Goal: Find specific page/section: Find specific page/section

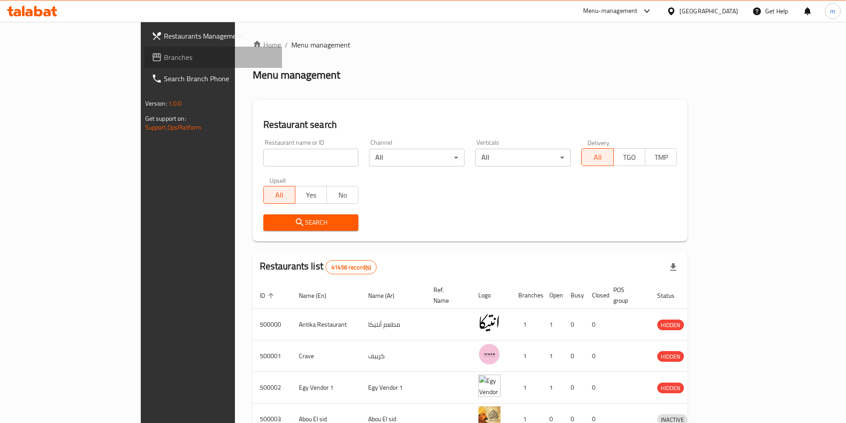
click at [164, 56] on span "Branches" at bounding box center [219, 57] width 111 height 11
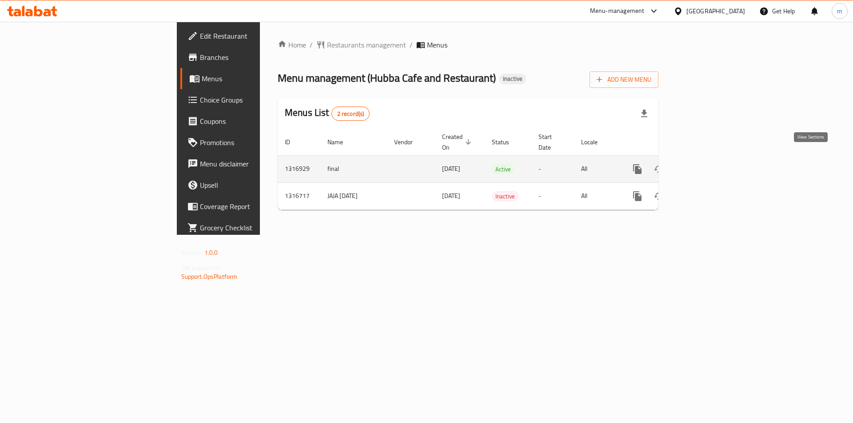
click at [712, 166] on link "enhanced table" at bounding box center [701, 169] width 21 height 21
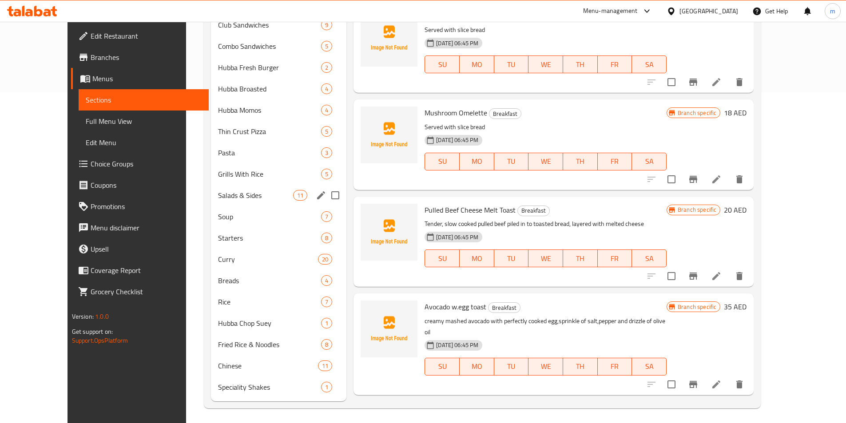
scroll to position [334, 0]
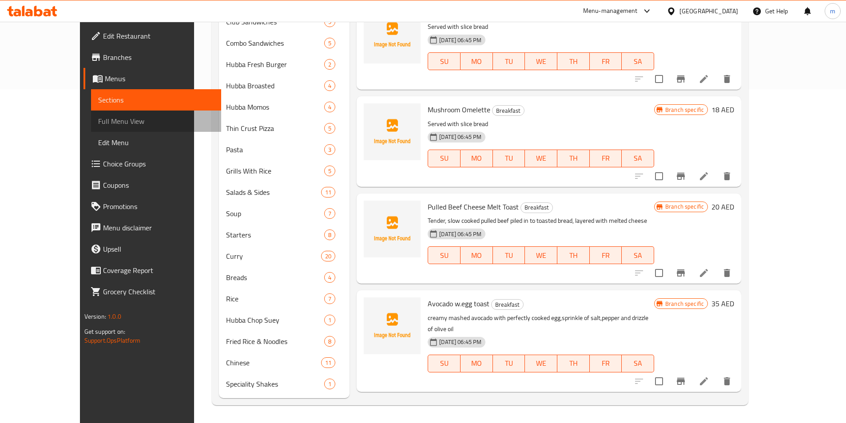
click at [98, 121] on span "Full Menu View" at bounding box center [156, 121] width 116 height 11
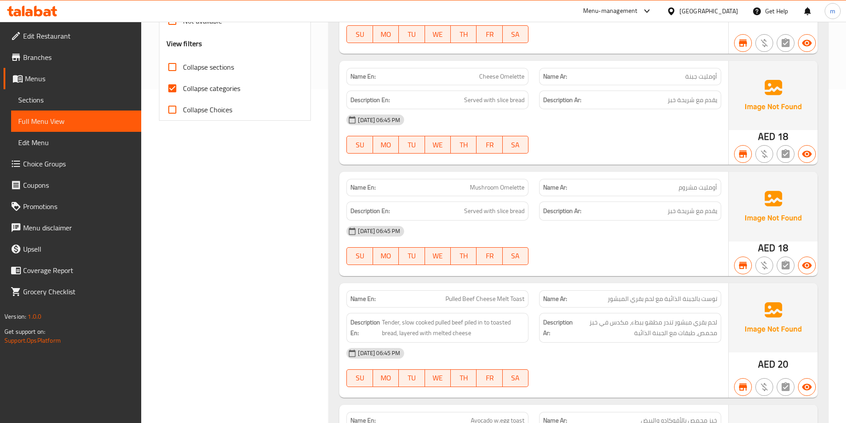
click at [211, 89] on span "Collapse categories" at bounding box center [211, 88] width 57 height 11
click at [183, 89] on input "Collapse categories" at bounding box center [172, 88] width 21 height 21
checkbox input "false"
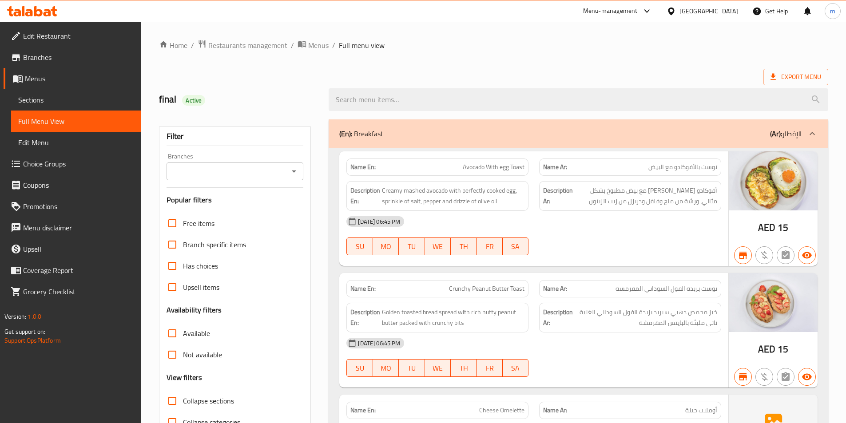
click at [58, 59] on span "Branches" at bounding box center [78, 57] width 111 height 11
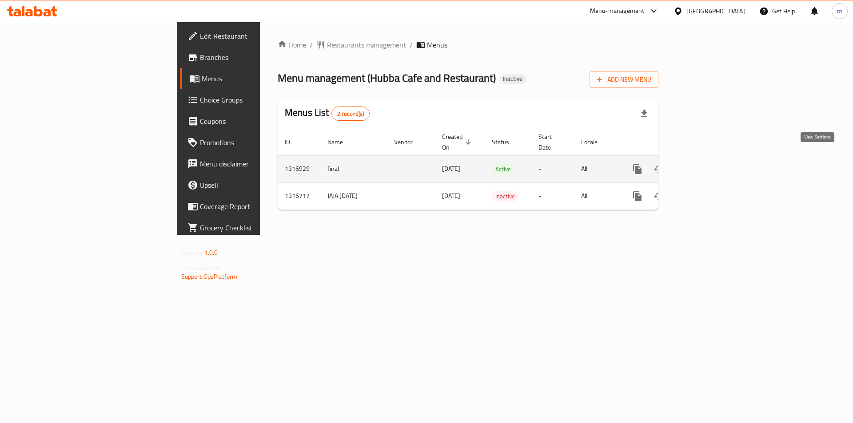
click at [707, 164] on icon "enhanced table" at bounding box center [701, 169] width 11 height 11
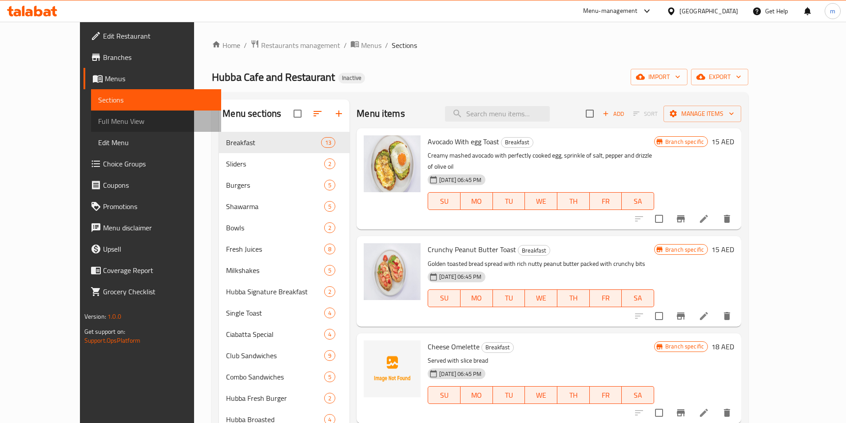
click at [98, 123] on span "Full Menu View" at bounding box center [156, 121] width 116 height 11
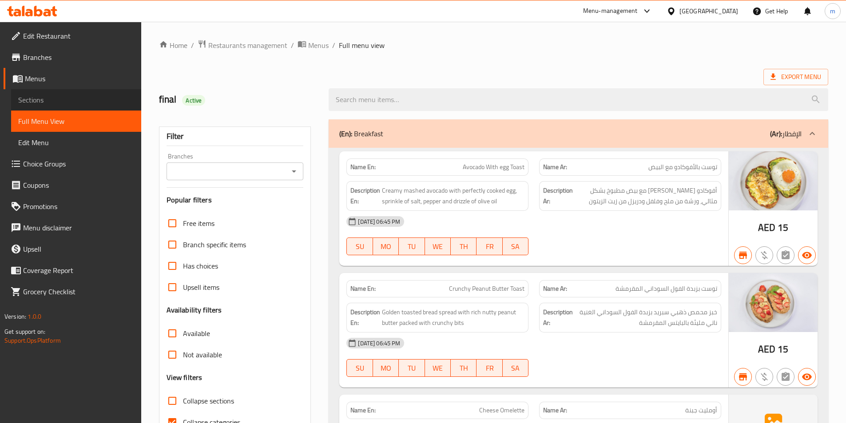
click at [55, 102] on span "Sections" at bounding box center [76, 100] width 116 height 11
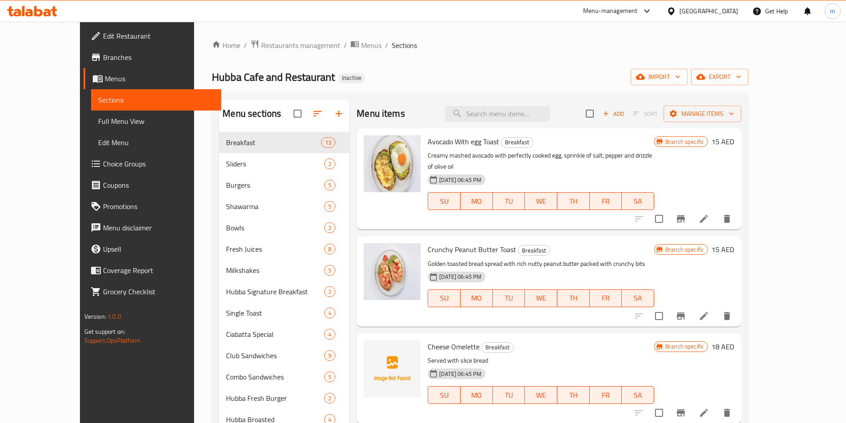
click at [84, 64] on link "Branches" at bounding box center [153, 57] width 138 height 21
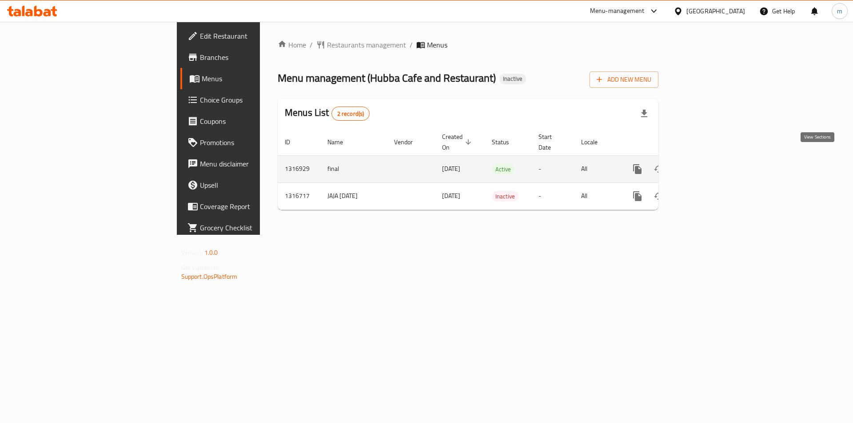
click at [707, 164] on icon "enhanced table" at bounding box center [701, 169] width 11 height 11
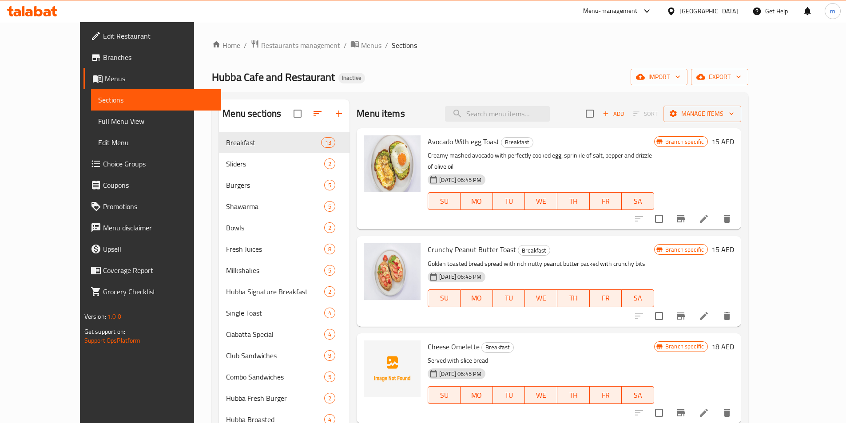
click at [103, 40] on span "Edit Restaurant" at bounding box center [158, 36] width 111 height 11
